Goal: Find specific page/section: Find specific page/section

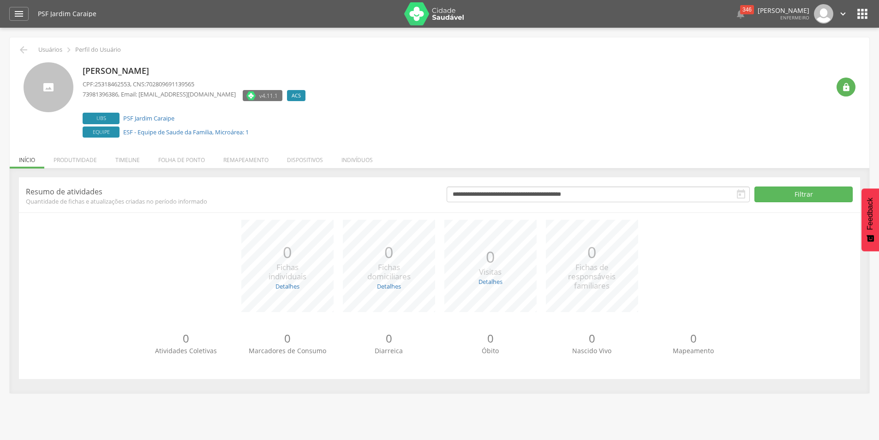
click at [858, 15] on icon "" at bounding box center [862, 13] width 15 height 15
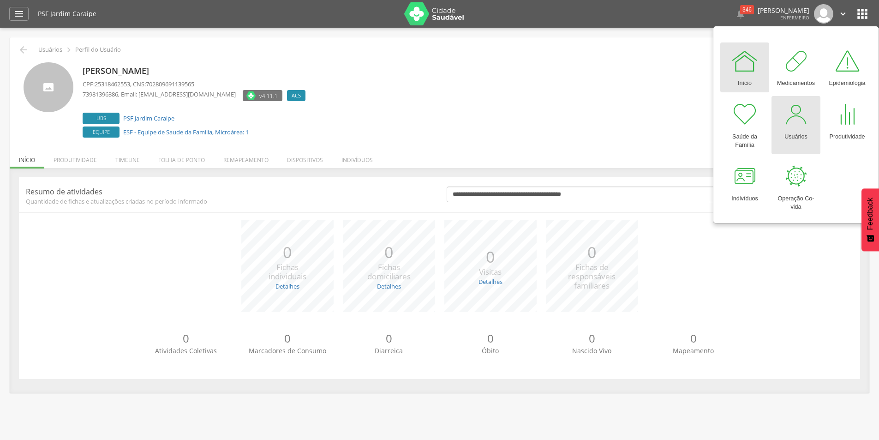
click at [792, 124] on div at bounding box center [796, 115] width 28 height 28
click at [792, 121] on div at bounding box center [796, 115] width 28 height 28
